Goal: Task Accomplishment & Management: Use online tool/utility

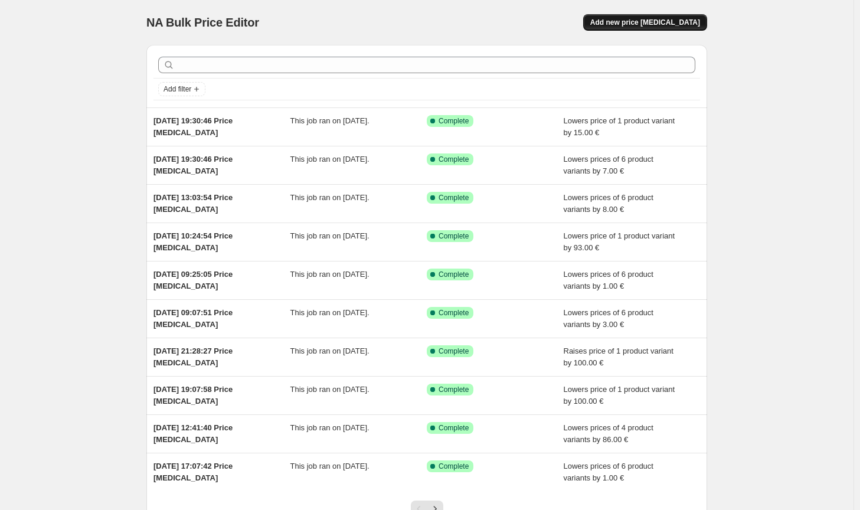
click at [691, 17] on button "Add new price [MEDICAL_DATA]" at bounding box center [645, 22] width 124 height 17
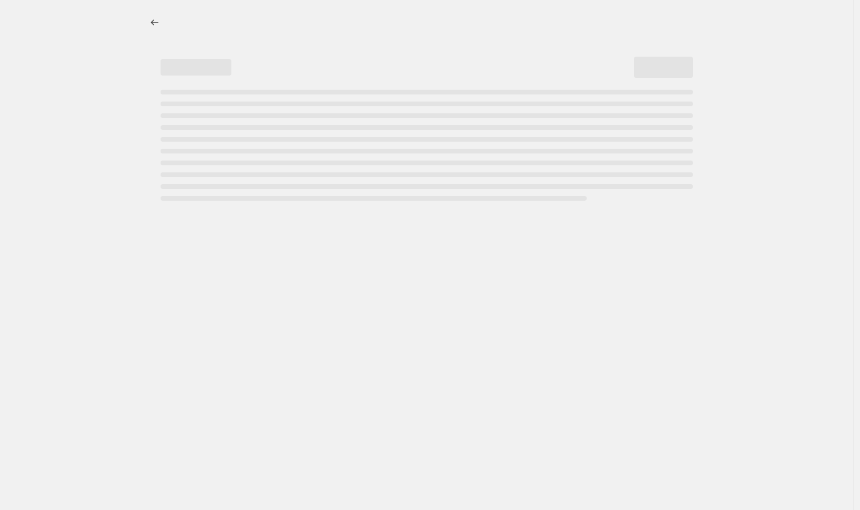
select select "percentage"
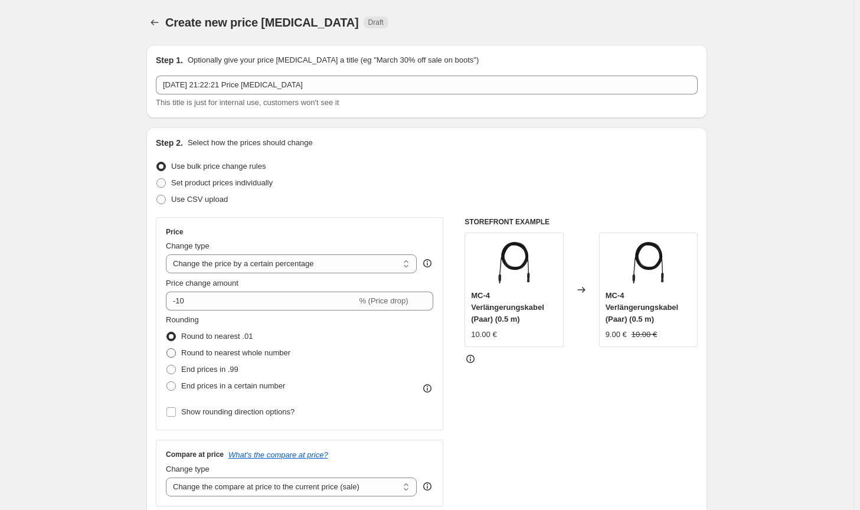
click at [278, 355] on span "Round to nearest whole number" at bounding box center [235, 352] width 109 height 9
click at [167, 349] on input "Round to nearest whole number" at bounding box center [166, 348] width 1 height 1
radio input "true"
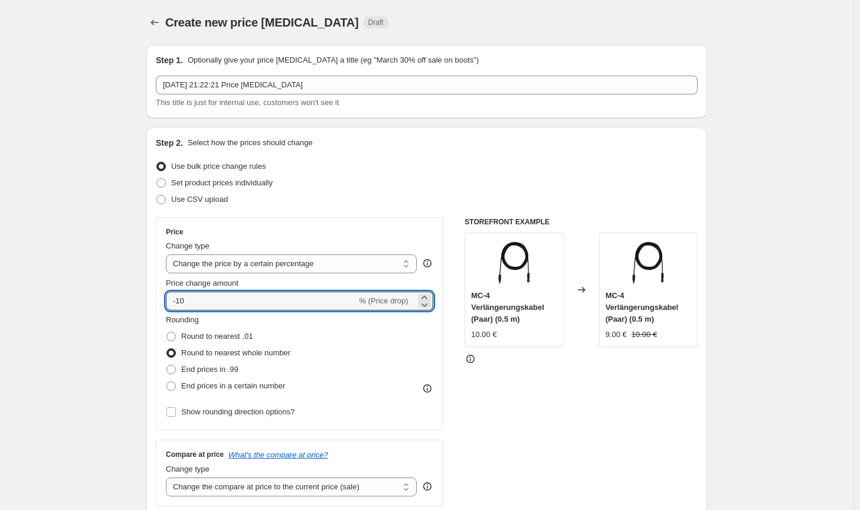
drag, startPoint x: 252, startPoint y: 304, endPoint x: 237, endPoint y: 275, distance: 32.7
click at [180, 301] on input "-10" at bounding box center [261, 301] width 191 height 19
click at [257, 262] on select "Change the price to a certain amount Change the price by a certain amount Chang…" at bounding box center [291, 263] width 251 height 19
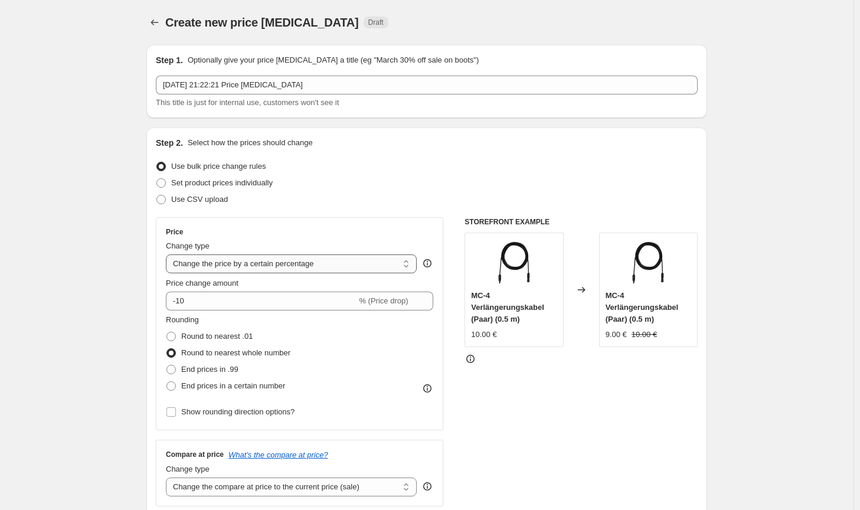
select select "by"
click at [168, 254] on select "Change the price to a certain amount Change the price by a certain amount Chang…" at bounding box center [291, 263] width 251 height 19
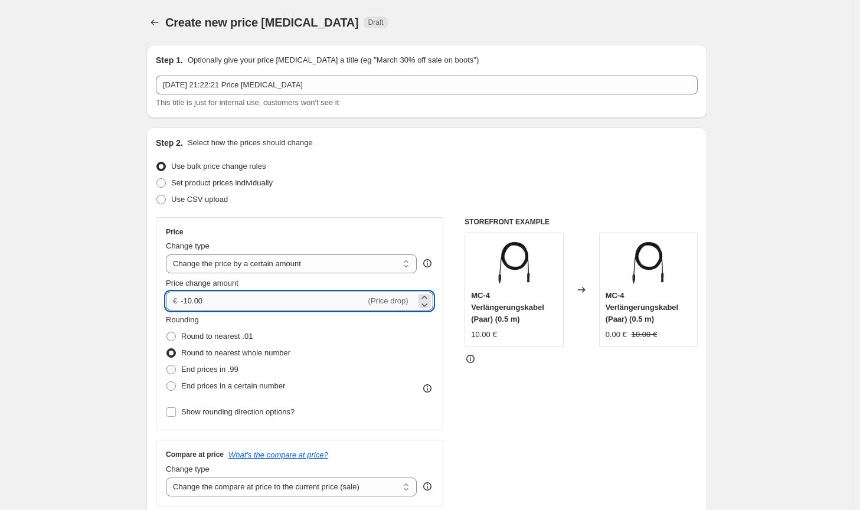
drag, startPoint x: 216, startPoint y: 299, endPoint x: 188, endPoint y: 295, distance: 28.1
click at [188, 295] on input "-10.00" at bounding box center [273, 301] width 185 height 19
type input "-5.00"
click at [422, 399] on div "Rounding Round to nearest .01 Round to nearest whole number End prices in .99 E…" at bounding box center [299, 367] width 267 height 106
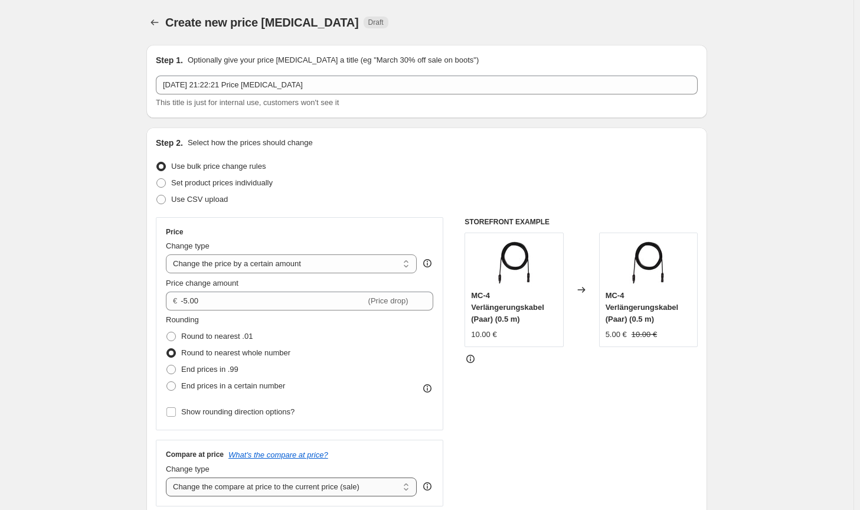
click at [352, 493] on select "Change the compare at price to the current price (sale) Change the compare at p…" at bounding box center [291, 487] width 251 height 19
select select "no_change"
click at [168, 478] on select "Change the compare at price to the current price (sale) Change the compare at p…" at bounding box center [291, 487] width 251 height 19
click at [603, 464] on div "STOREFRONT EXAMPLE MC-4 Verlängerungskabel (Paar) (0.5 m) 10.00 € Changed to MC…" at bounding box center [581, 361] width 233 height 289
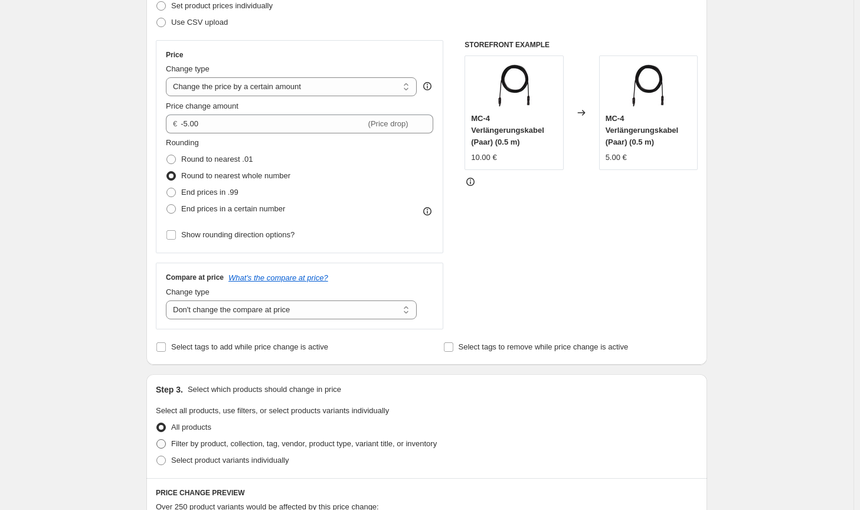
click at [428, 448] on span "Filter by product, collection, tag, vendor, product type, variant title, or inv…" at bounding box center [304, 443] width 266 height 9
click at [157, 440] on input "Filter by product, collection, tag, vendor, product type, variant title, or inv…" at bounding box center [156, 439] width 1 height 1
radio input "true"
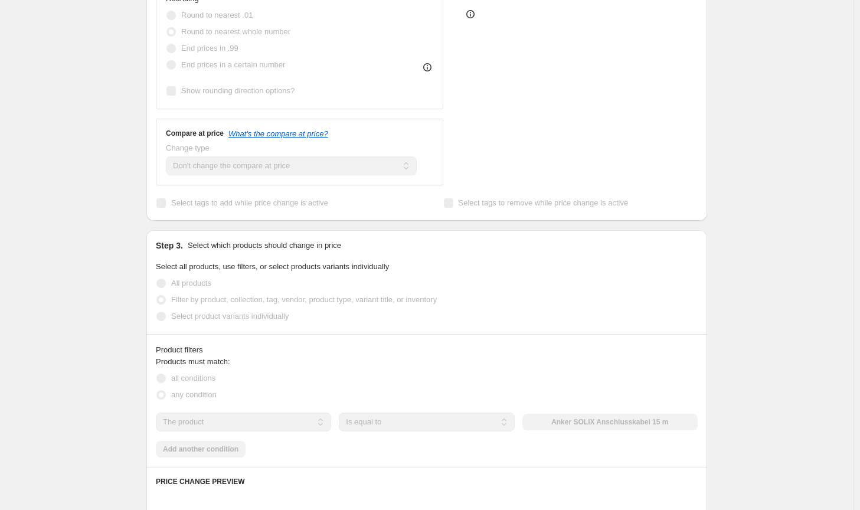
scroll to position [354, 0]
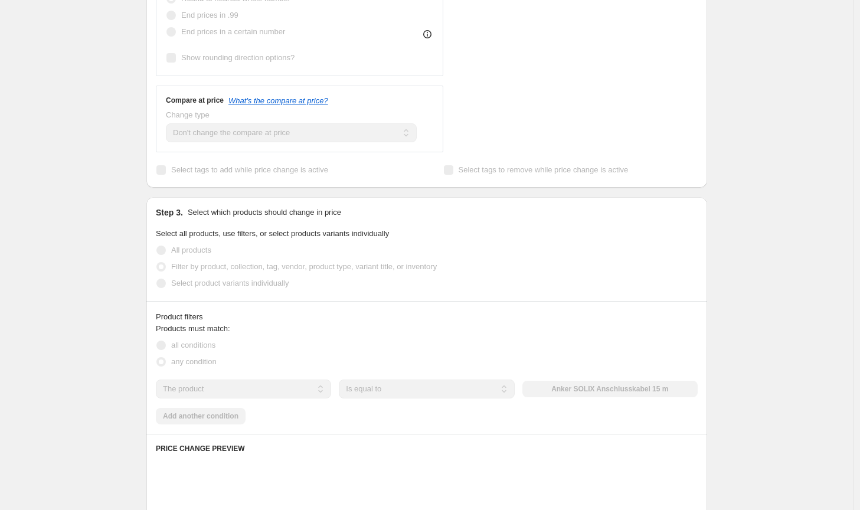
click at [598, 384] on button "Anker SOLIX Anschlusskabel 15 m" at bounding box center [610, 389] width 175 height 17
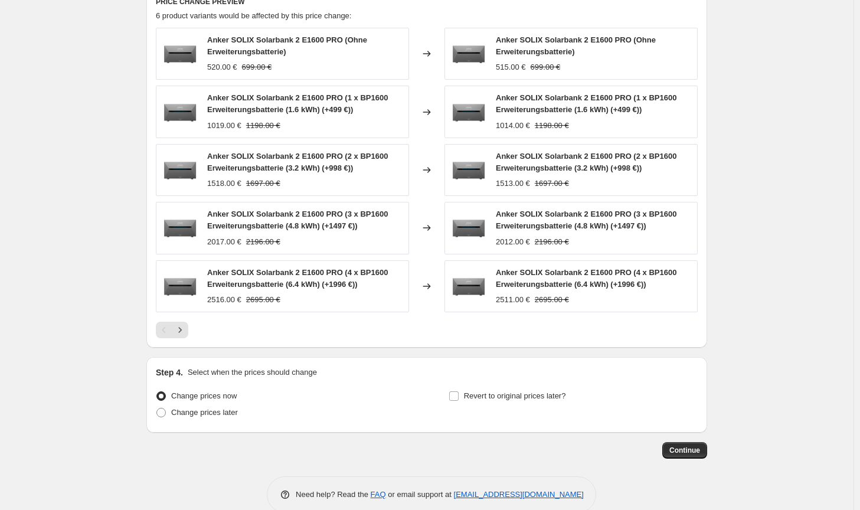
scroll to position [821, 0]
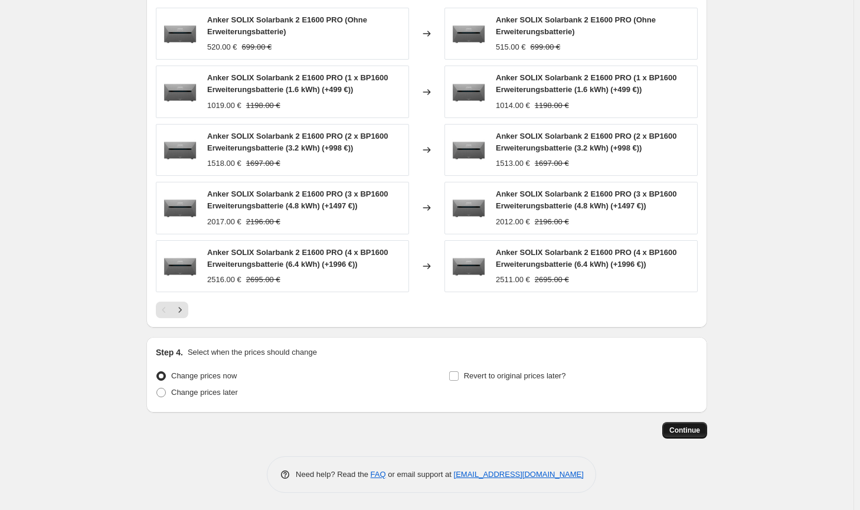
click at [680, 430] on span "Continue" at bounding box center [685, 430] width 31 height 9
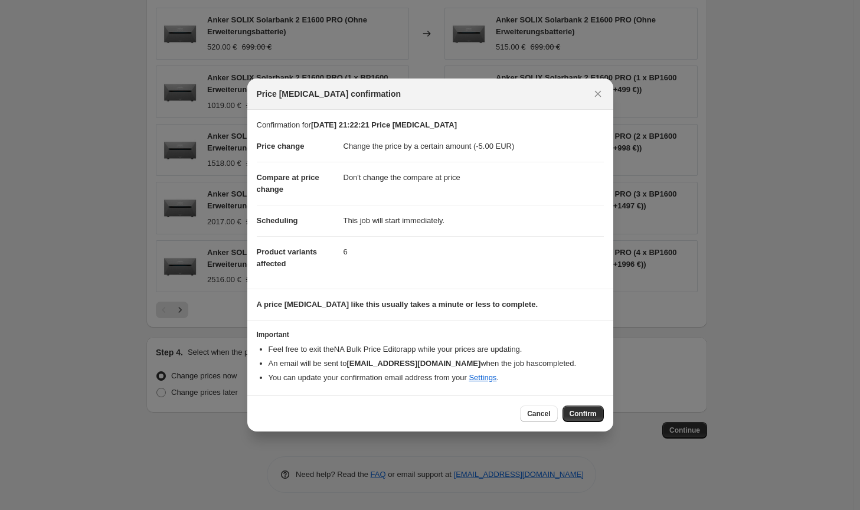
click at [597, 418] on button "Confirm" at bounding box center [583, 414] width 41 height 17
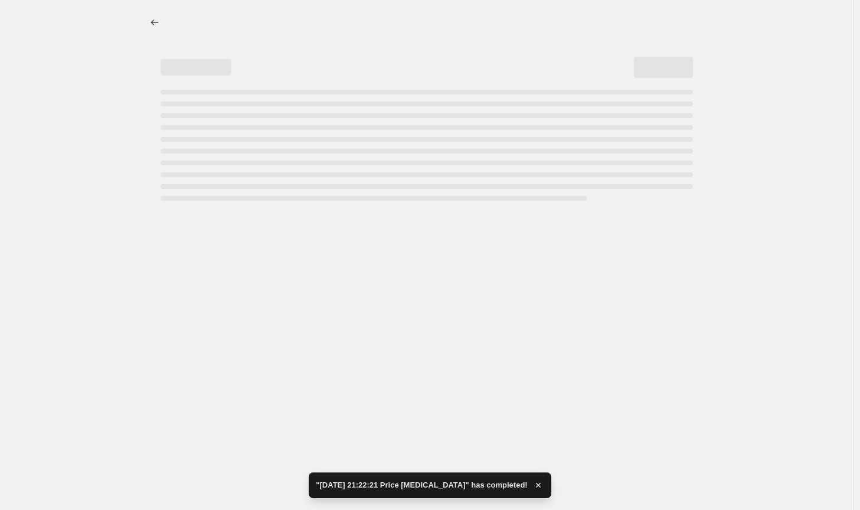
select select "by"
select select "no_change"
